Goal: Information Seeking & Learning: Learn about a topic

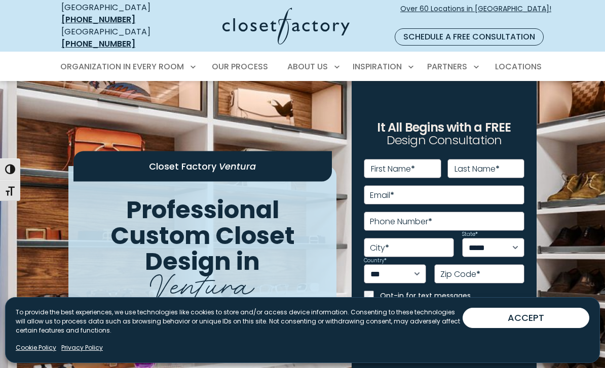
click at [249, 61] on span "Our Process" at bounding box center [240, 67] width 56 height 12
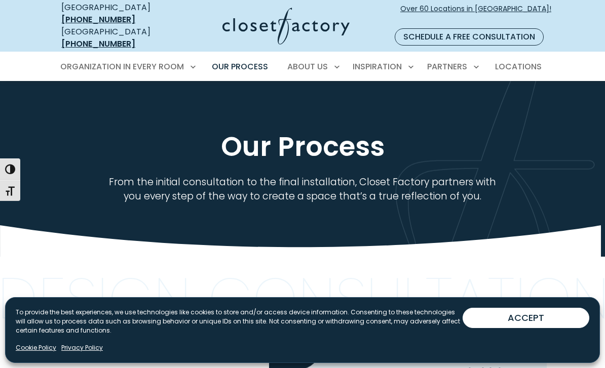
click at [535, 318] on button "ACCEPT" at bounding box center [526, 318] width 127 height 20
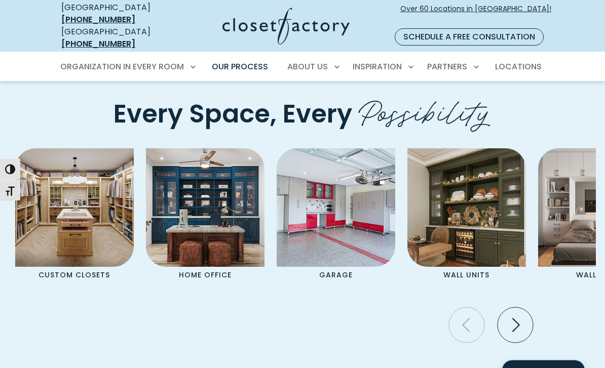
scroll to position [2014, 0]
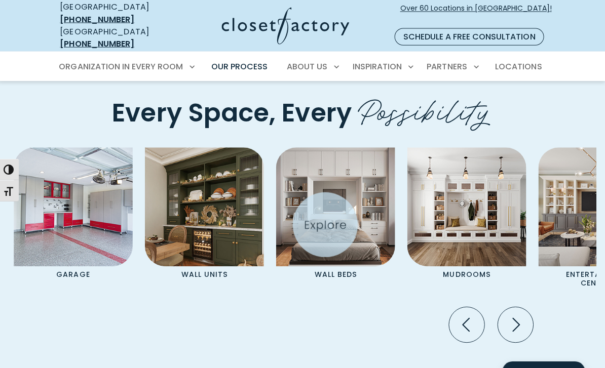
click at [349, 219] on img "Pages Gallery" at bounding box center [336, 206] width 119 height 119
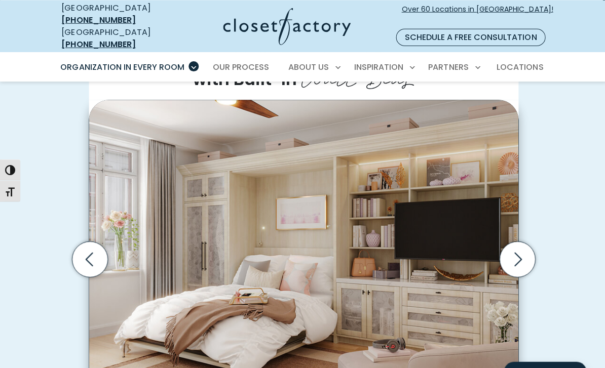
scroll to position [247, 0]
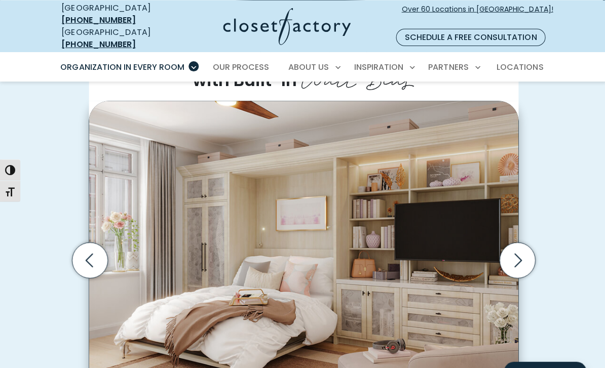
click at [524, 252] on icon "Next slide" at bounding box center [515, 259] width 35 height 35
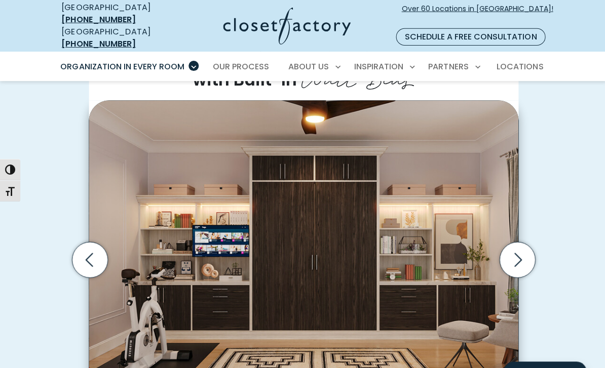
click at [518, 249] on icon "Next slide" at bounding box center [515, 259] width 35 height 35
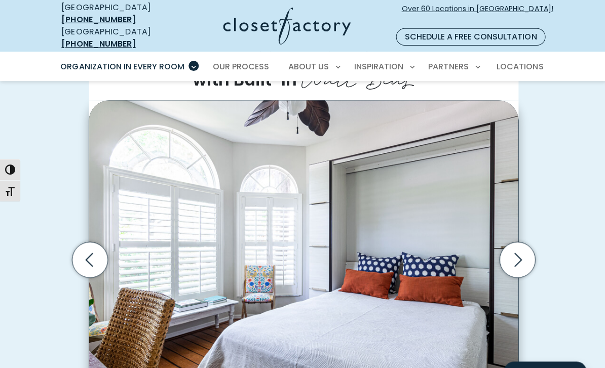
click at [527, 249] on icon "Next slide" at bounding box center [515, 259] width 35 height 35
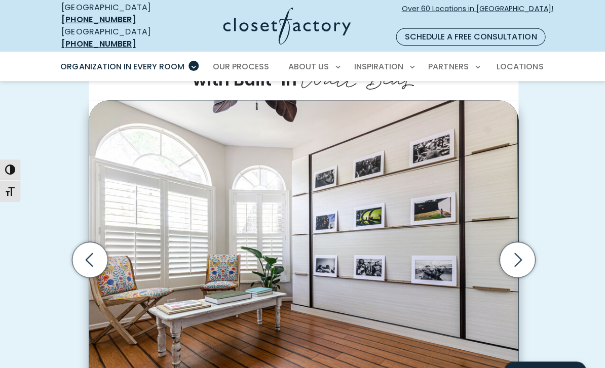
click at [525, 248] on icon "Next slide" at bounding box center [515, 259] width 35 height 35
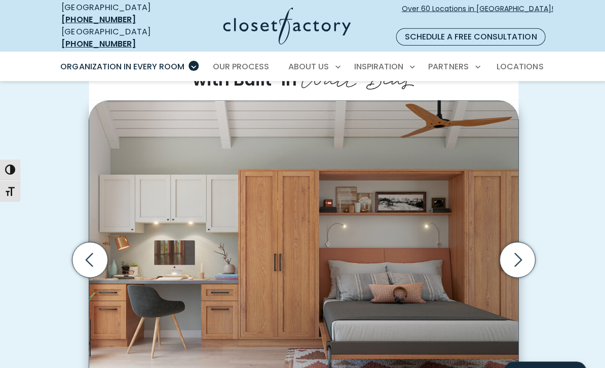
click at [526, 250] on icon "Next slide" at bounding box center [515, 259] width 35 height 35
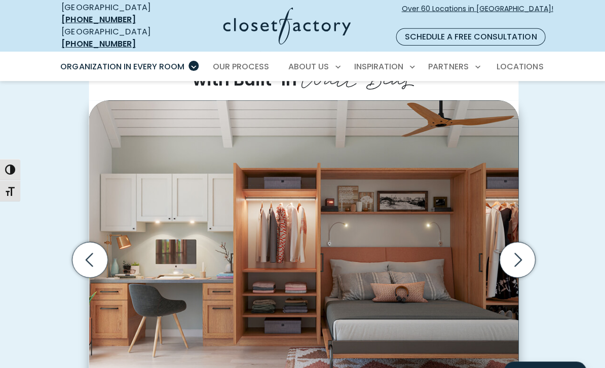
click at [517, 253] on icon "Next slide" at bounding box center [517, 260] width 8 height 14
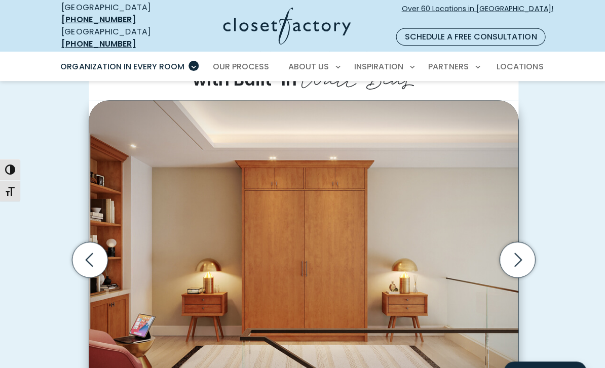
click at [521, 249] on icon "Next slide" at bounding box center [515, 259] width 35 height 35
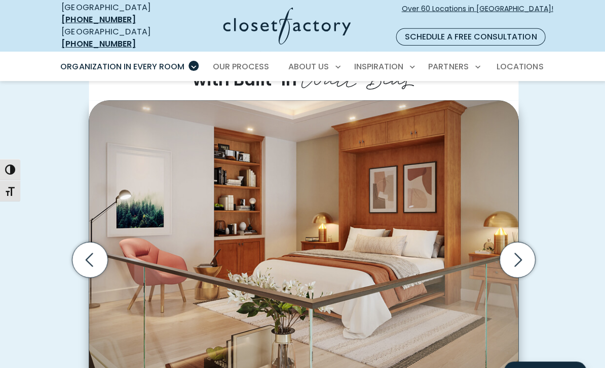
click at [522, 249] on icon "Next slide" at bounding box center [515, 259] width 35 height 35
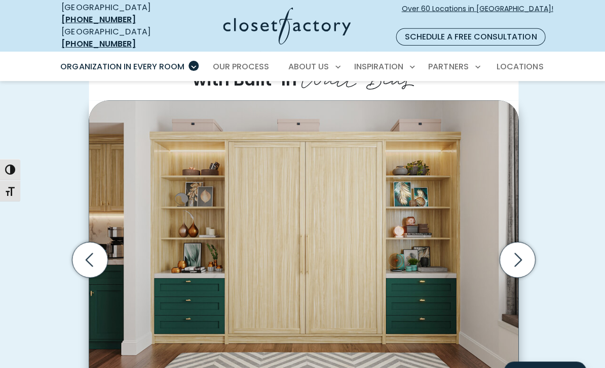
click at [520, 247] on icon "Next slide" at bounding box center [515, 259] width 35 height 35
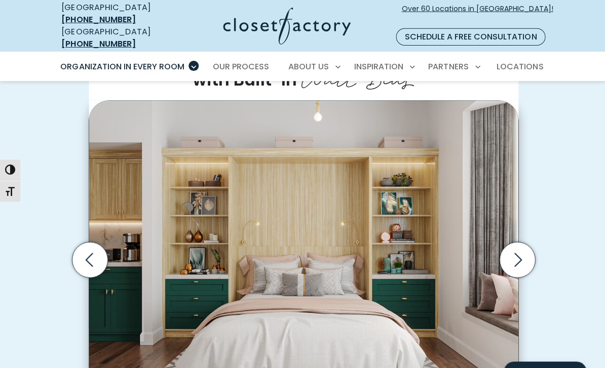
click at [521, 247] on icon "Next slide" at bounding box center [515, 259] width 35 height 35
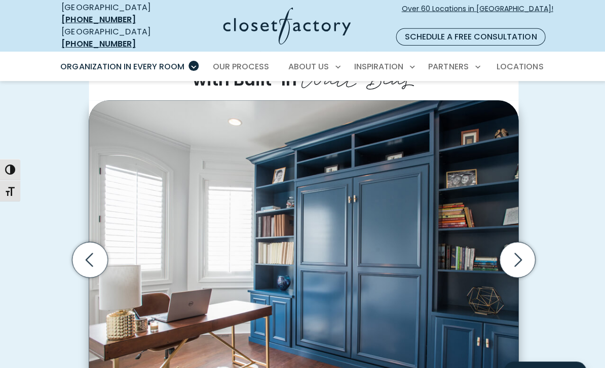
click at [522, 248] on icon "Next slide" at bounding box center [515, 259] width 35 height 35
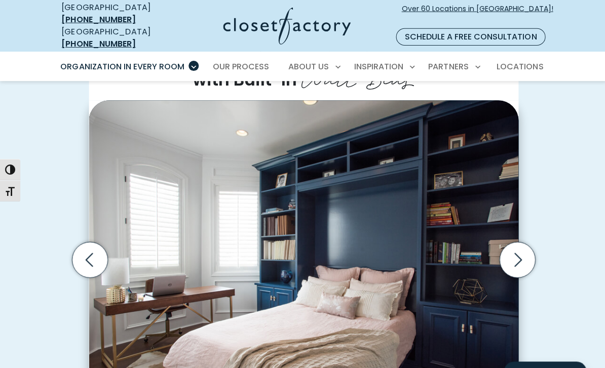
click at [524, 249] on icon "Next slide" at bounding box center [515, 259] width 35 height 35
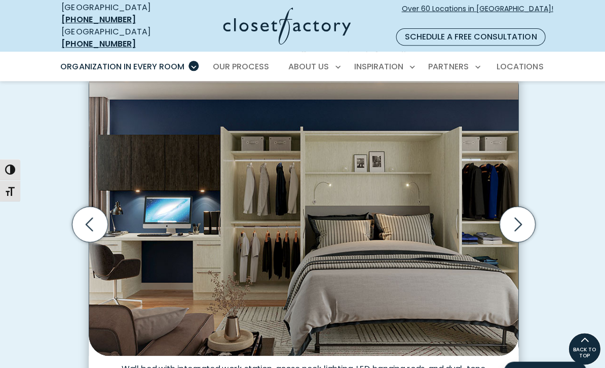
scroll to position [279, 0]
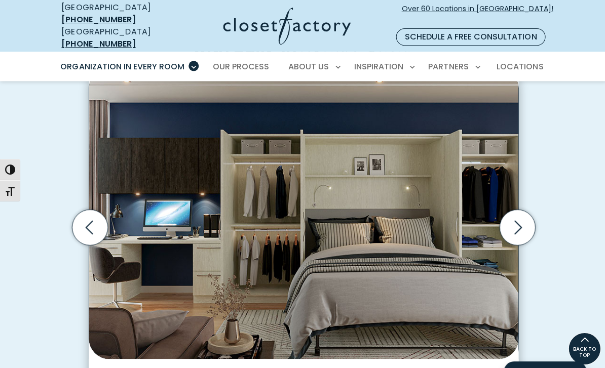
click at [517, 214] on icon "Next slide" at bounding box center [515, 226] width 35 height 35
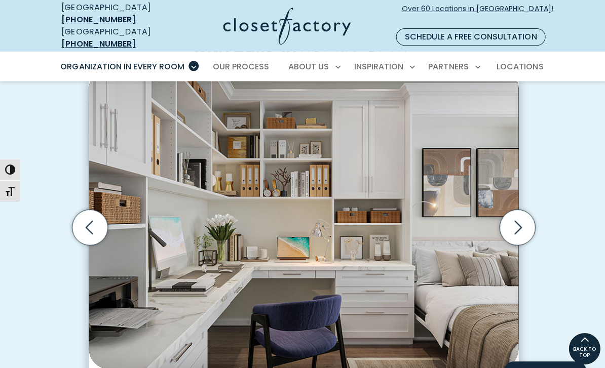
click at [521, 216] on icon "Next slide" at bounding box center [515, 226] width 35 height 35
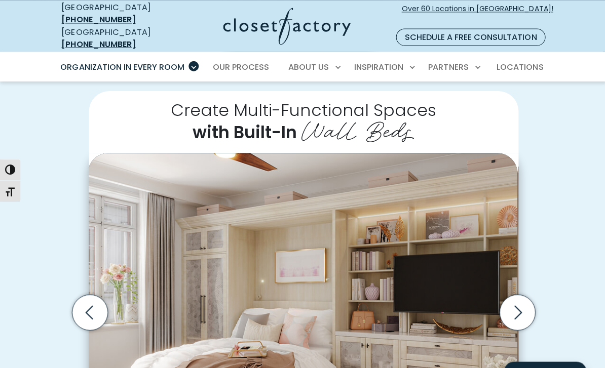
scroll to position [194, 0]
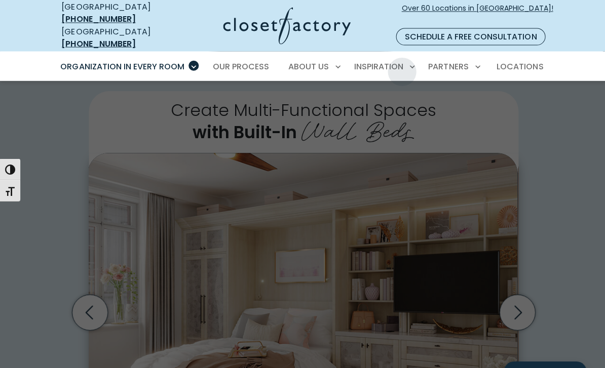
click at [385, 97] on span "Inspiration Gallery" at bounding box center [359, 102] width 76 height 10
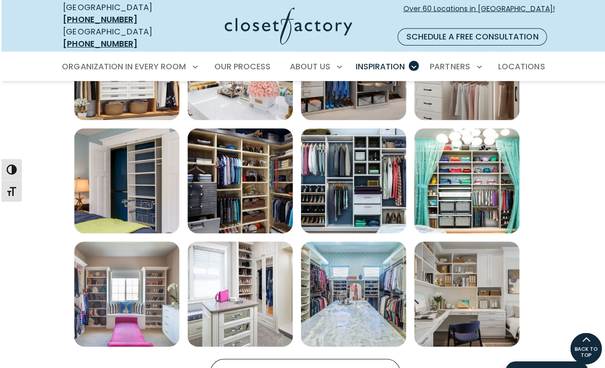
scroll to position [544, 0]
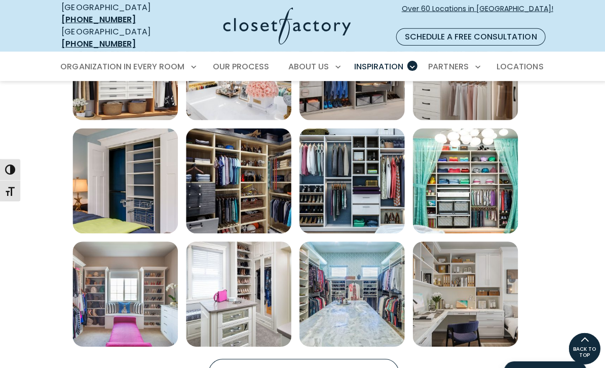
click at [330, 366] on span "Load more inspiration gallery images" at bounding box center [328, 372] width 13 height 13
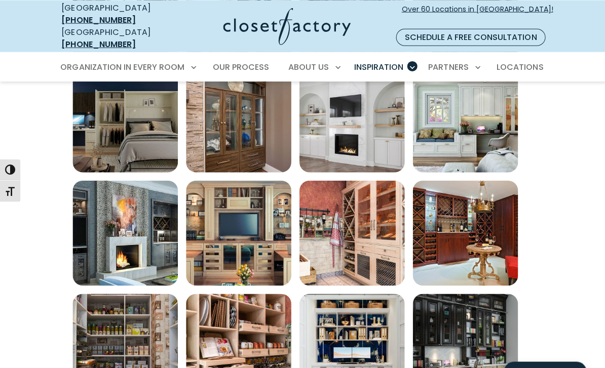
scroll to position [840, 0]
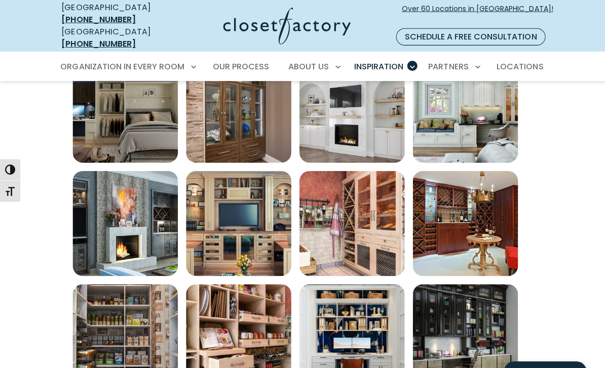
click at [243, 214] on img "Open inspiration gallery to preview enlarged image" at bounding box center [237, 223] width 105 height 105
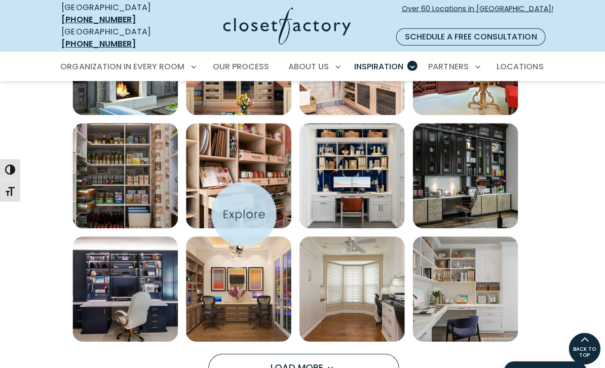
scroll to position [1007, 0]
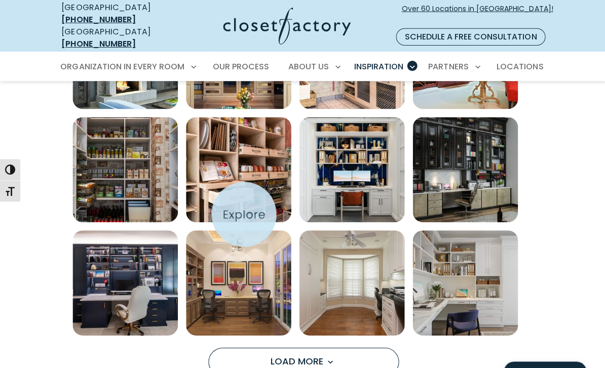
click at [333, 356] on button "Load More" at bounding box center [303, 361] width 190 height 28
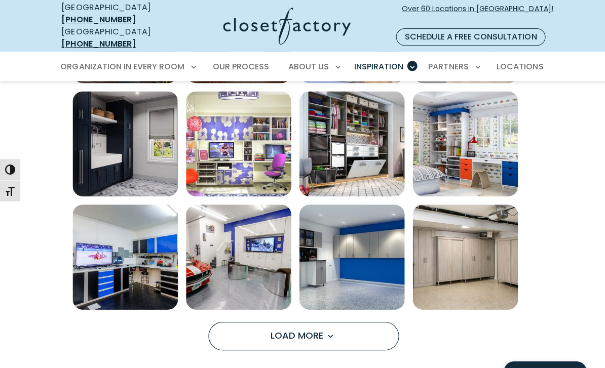
scroll to position [1487, 0]
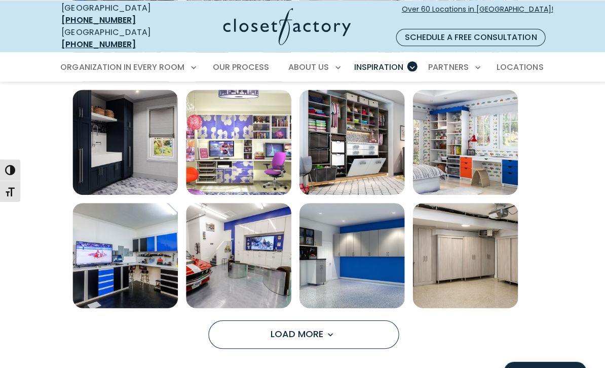
click at [329, 327] on span "Load more inspiration gallery images" at bounding box center [328, 333] width 13 height 13
click at [328, 323] on img "Open inspiration gallery to preview enlarged image" at bounding box center [350, 367] width 105 height 105
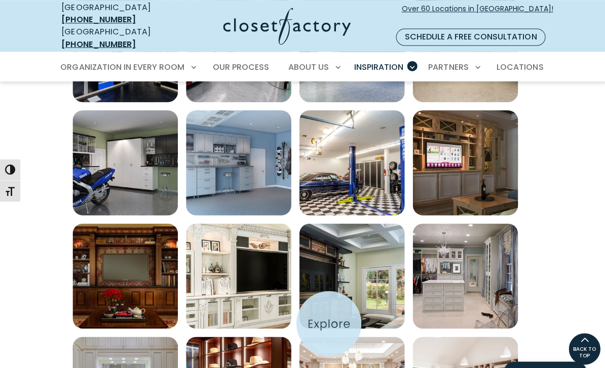
scroll to position [1693, 0]
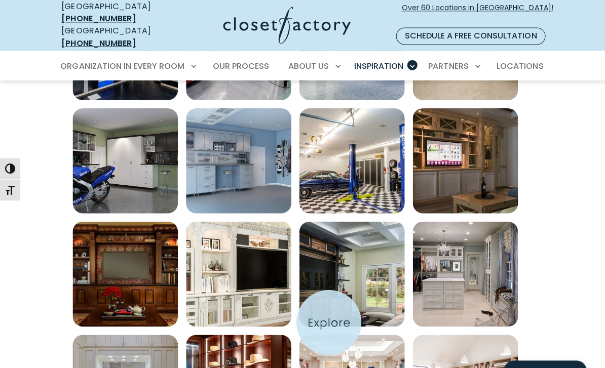
click at [140, 251] on img "Open inspiration gallery to preview enlarged image" at bounding box center [124, 274] width 105 height 105
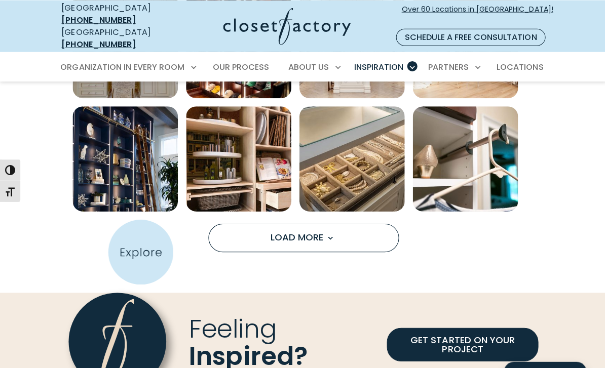
scroll to position [2035, 0]
click at [344, 153] on img "Open inspiration gallery to preview enlarged image" at bounding box center [350, 158] width 105 height 105
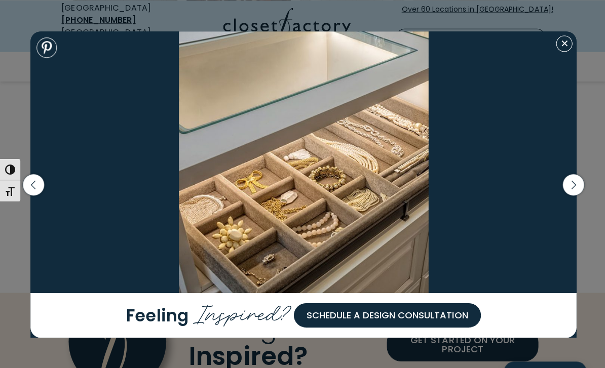
click at [577, 195] on icon "button" at bounding box center [571, 183] width 21 height 21
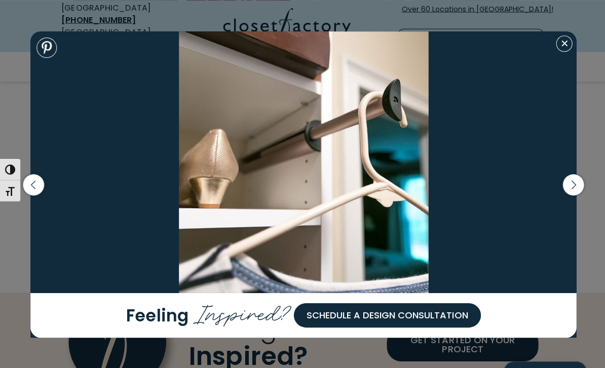
click at [579, 195] on icon "button" at bounding box center [571, 183] width 21 height 21
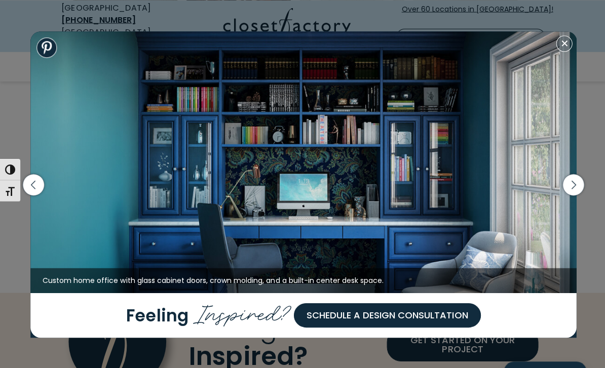
click at [574, 195] on icon "button" at bounding box center [571, 183] width 21 height 21
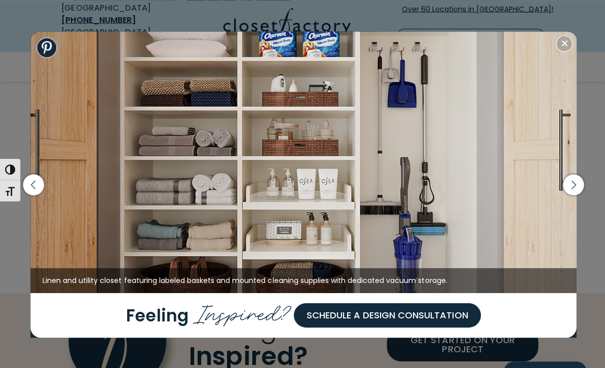
click at [578, 195] on icon "button" at bounding box center [571, 183] width 21 height 21
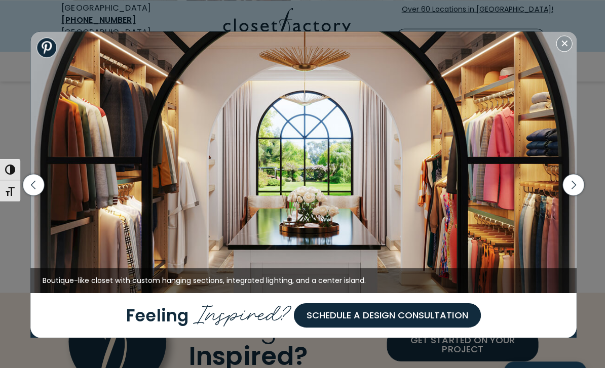
click at [582, 193] on icon "button" at bounding box center [571, 185] width 26 height 44
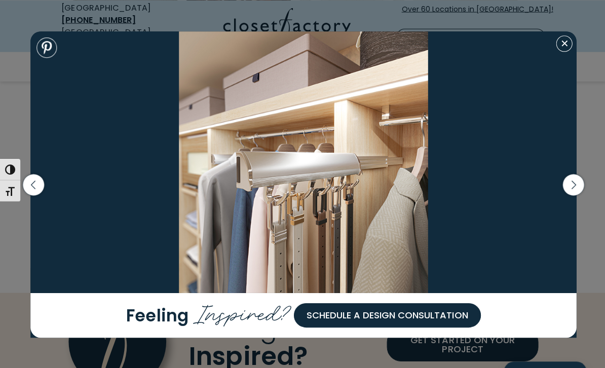
click at [578, 194] on icon "button" at bounding box center [571, 183] width 21 height 21
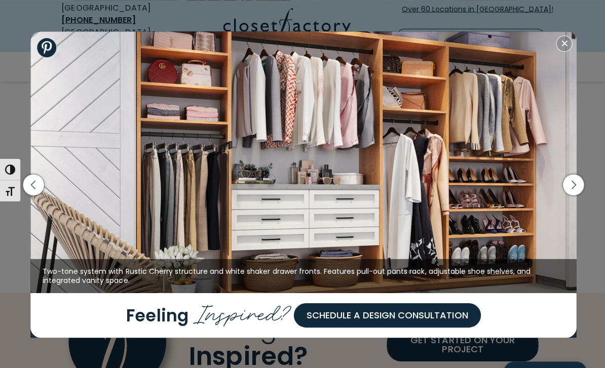
click at [575, 195] on icon "button" at bounding box center [571, 183] width 21 height 21
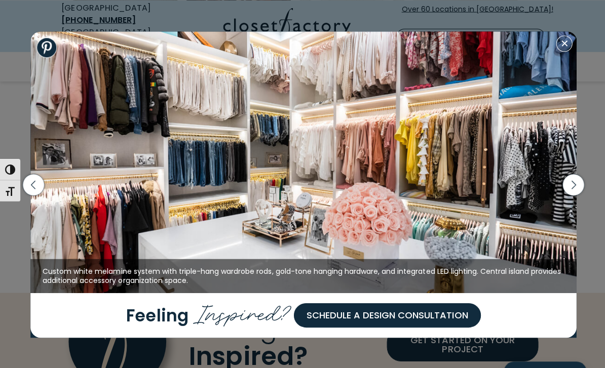
click at [575, 195] on icon "button" at bounding box center [571, 183] width 21 height 21
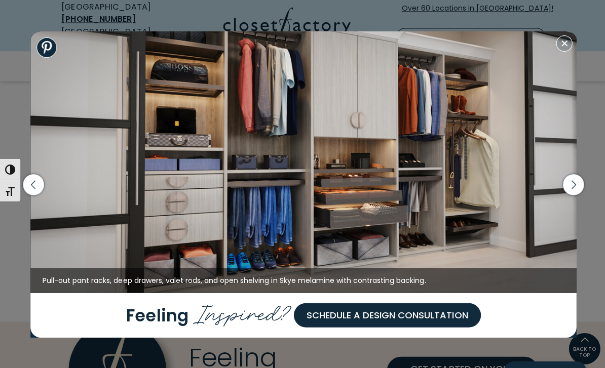
scroll to position [2011, 0]
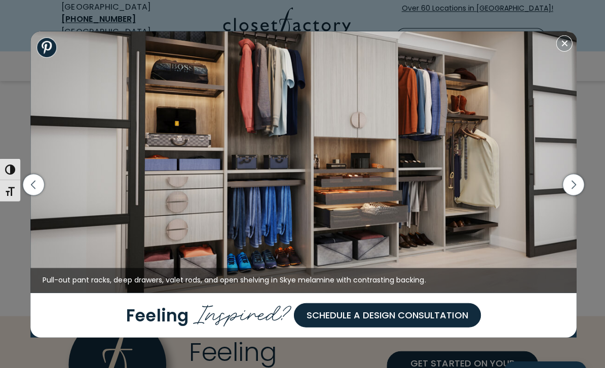
click at [574, 195] on icon "button" at bounding box center [571, 183] width 21 height 21
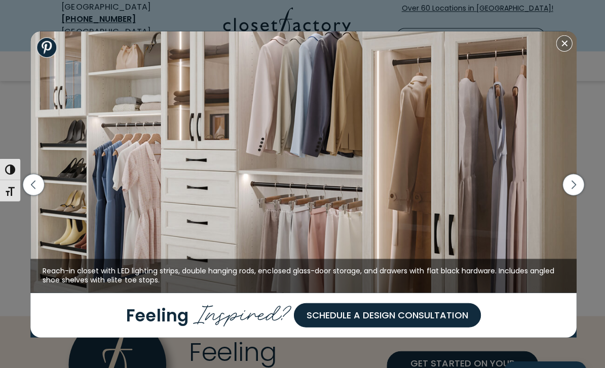
click at [575, 195] on icon "button" at bounding box center [571, 183] width 21 height 21
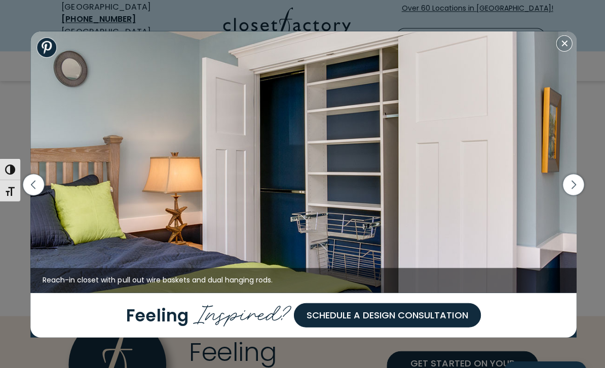
click at [573, 195] on icon "button" at bounding box center [571, 183] width 21 height 21
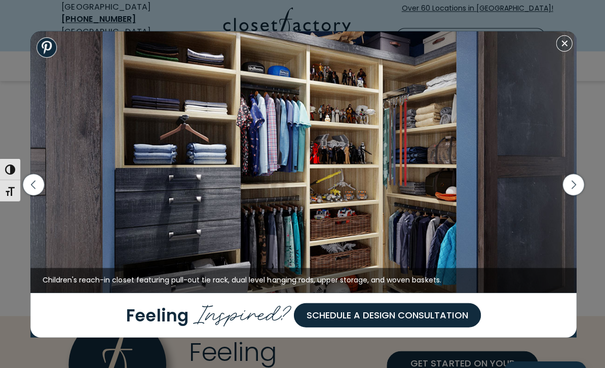
click at [581, 195] on icon "button" at bounding box center [571, 183] width 21 height 21
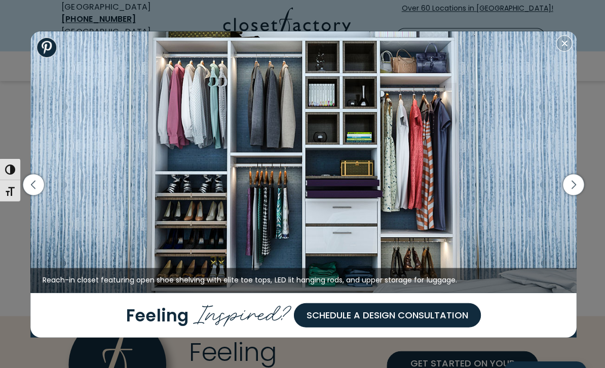
click at [581, 195] on icon "button" at bounding box center [571, 183] width 21 height 21
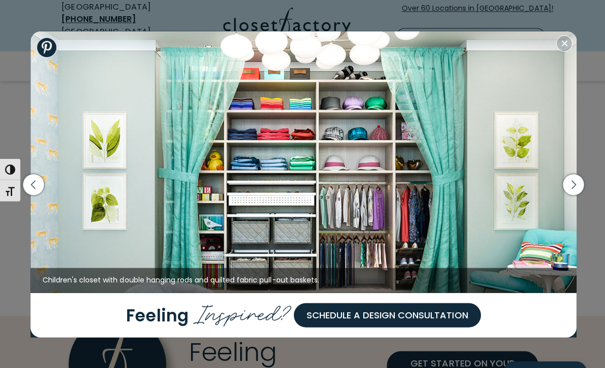
click at [579, 195] on icon "button" at bounding box center [571, 183] width 21 height 21
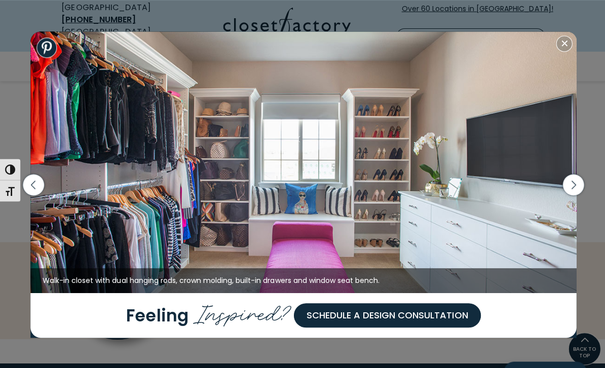
scroll to position [2084, 0]
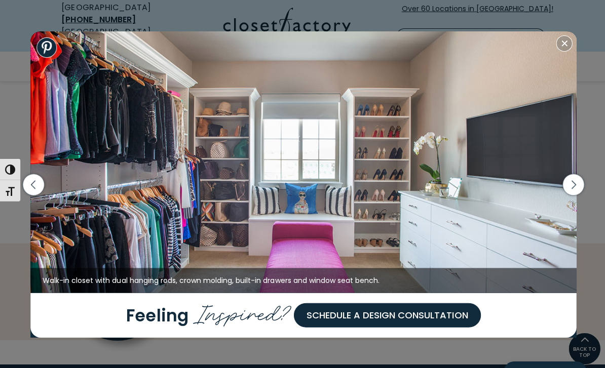
click at [572, 195] on icon "button" at bounding box center [571, 183] width 21 height 21
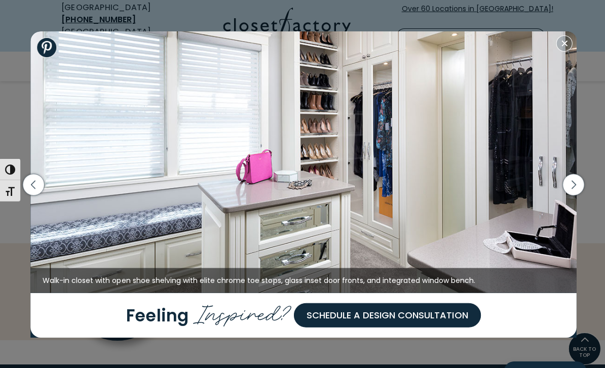
click at [572, 195] on icon "button" at bounding box center [571, 183] width 21 height 21
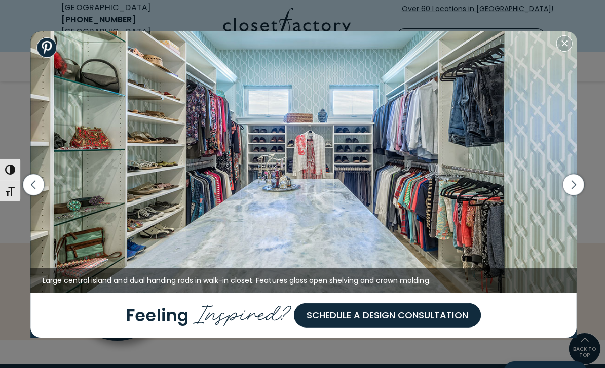
click at [575, 195] on icon "button" at bounding box center [571, 183] width 21 height 21
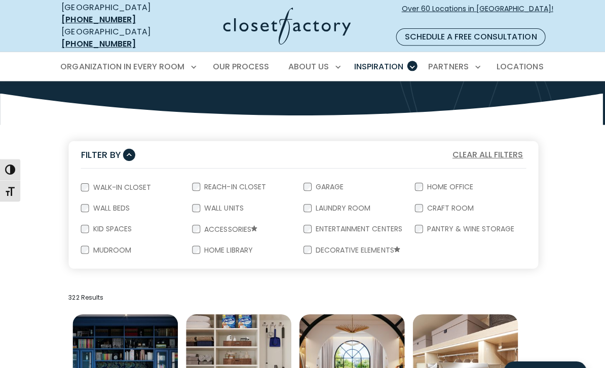
scroll to position [119, 0]
